Goal: Navigation & Orientation: Find specific page/section

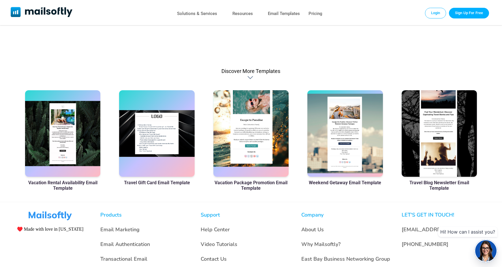
scroll to position [335, 0]
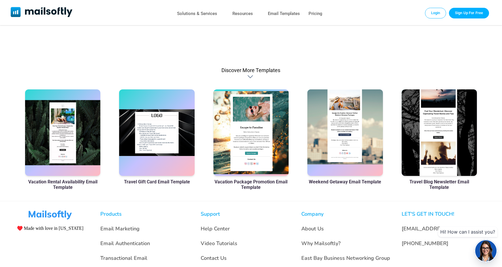
click at [347, 136] on div at bounding box center [344, 132] width 75 height 87
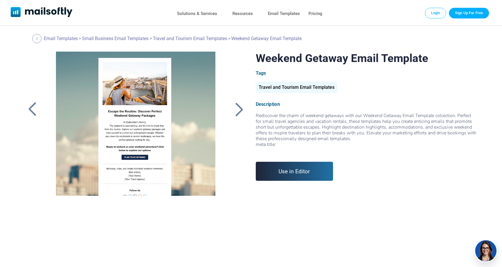
scroll to position [25, 0]
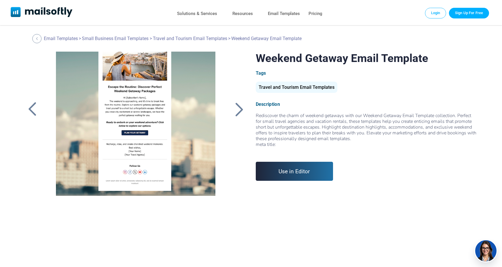
click at [146, 120] on div at bounding box center [135, 124] width 177 height 144
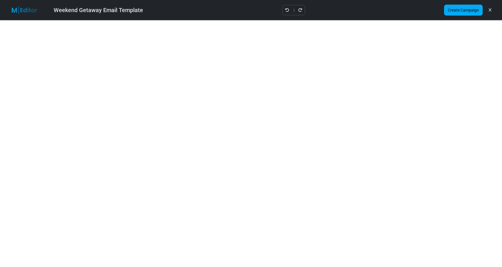
click at [491, 10] on link at bounding box center [489, 10] width 5 height 10
click at [491, 10] on icon at bounding box center [490, 10] width 3 height 0
drag, startPoint x: 490, startPoint y: 9, endPoint x: 472, endPoint y: 13, distance: 18.6
click at [488, 9] on link at bounding box center [489, 10] width 5 height 10
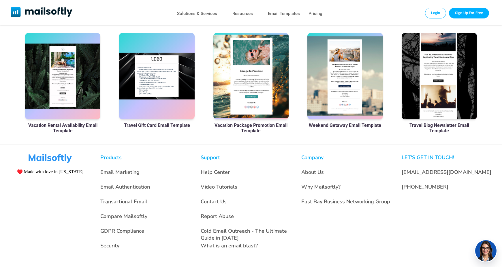
scroll to position [393, 0]
